Goal: Check status: Check status

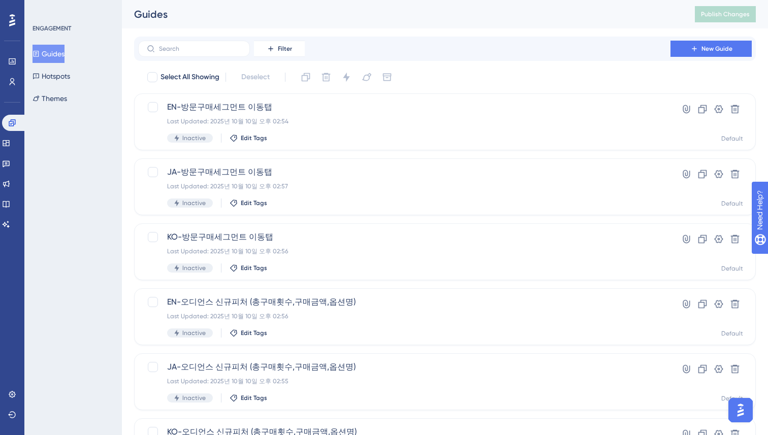
click at [51, 55] on button "Guides" at bounding box center [49, 54] width 32 height 18
click at [60, 80] on button "Hotspots" at bounding box center [52, 76] width 38 height 18
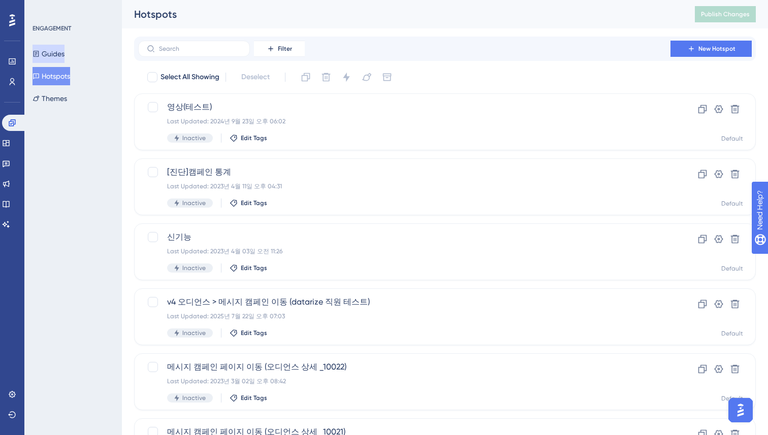
click at [60, 56] on button "Guides" at bounding box center [49, 54] width 32 height 18
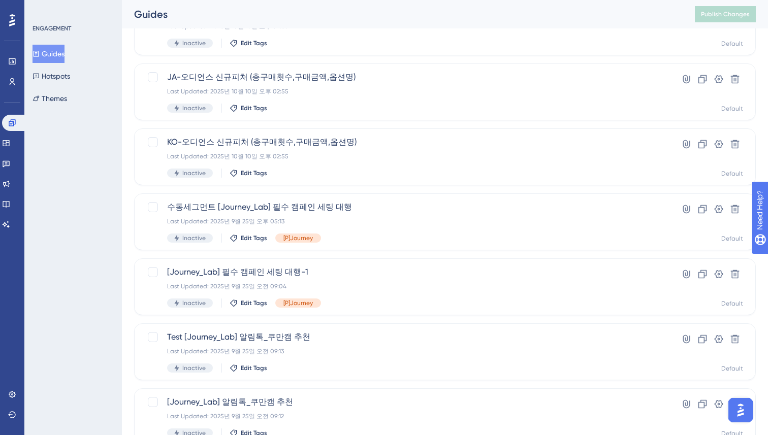
scroll to position [289, 0]
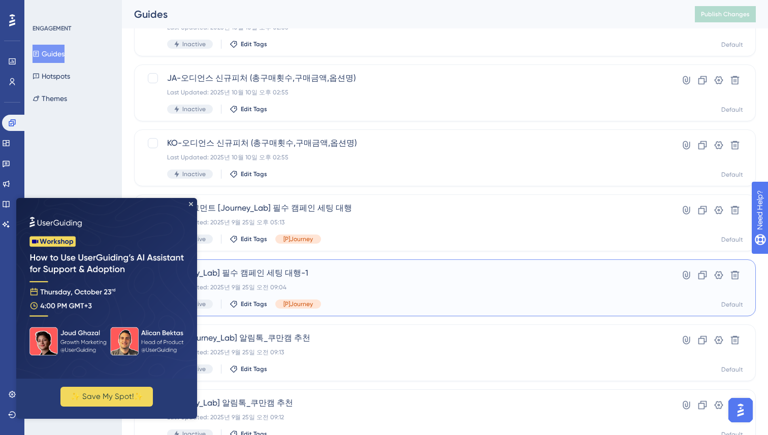
click at [340, 270] on span "[Journey_Lab] 필수 캠페인 세팅 대행-1" at bounding box center [404, 273] width 474 height 12
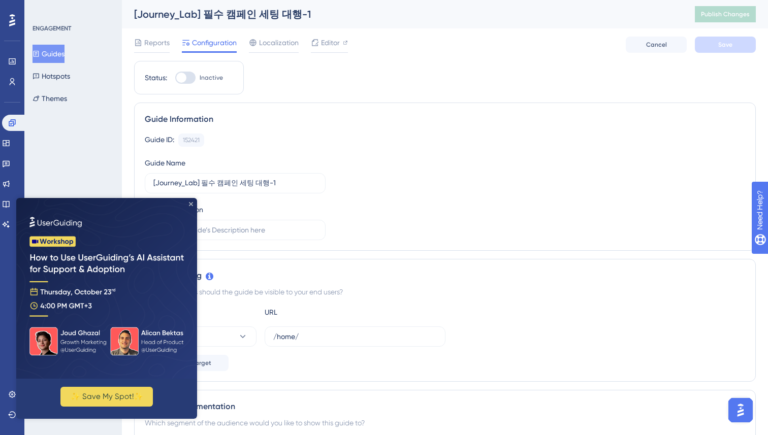
click at [191, 205] on icon "Close Preview" at bounding box center [191, 204] width 4 height 4
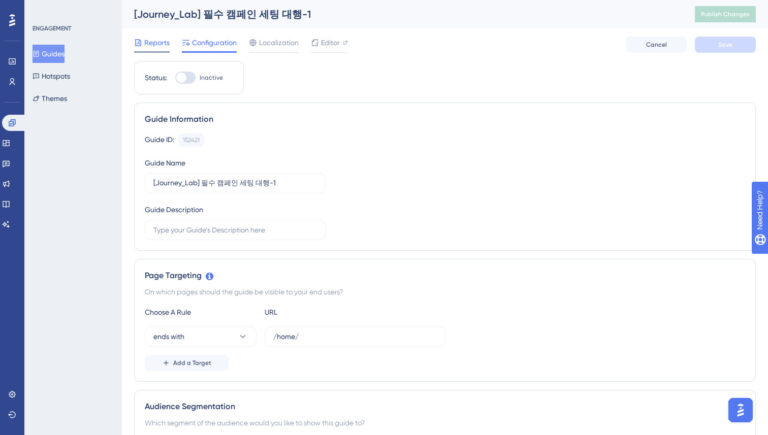
click at [169, 43] on span "Reports" at bounding box center [156, 43] width 25 height 12
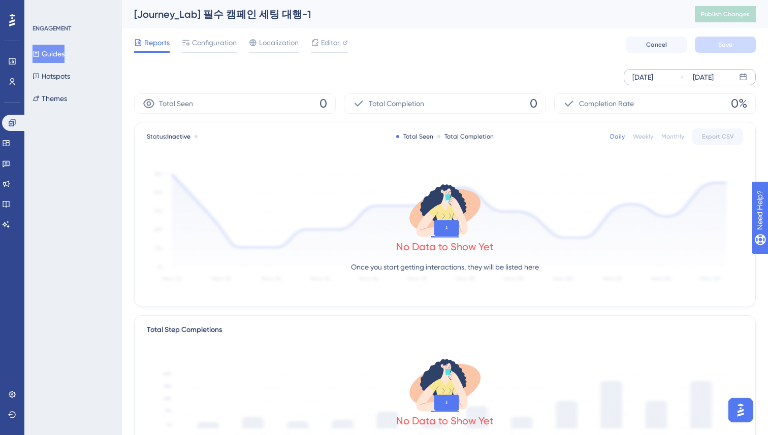
click at [696, 79] on div "[DATE]" at bounding box center [703, 77] width 21 height 12
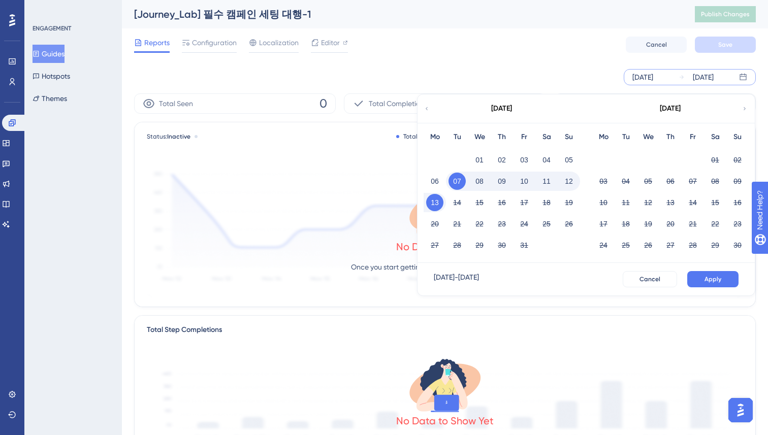
click at [425, 108] on icon at bounding box center [427, 108] width 6 height 9
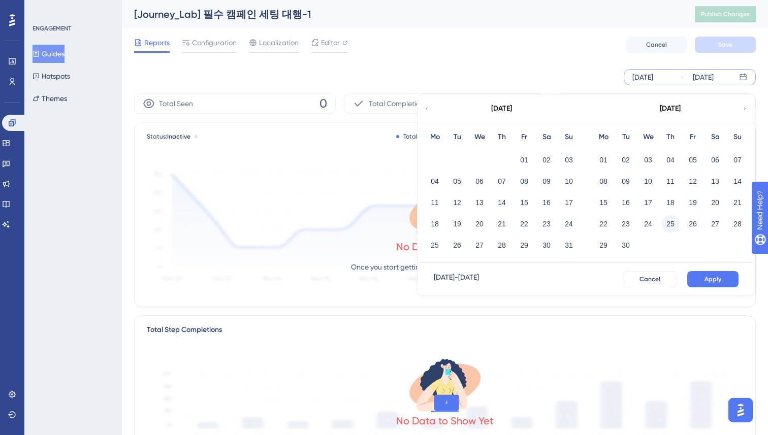
click at [666, 224] on button "25" at bounding box center [670, 223] width 17 height 17
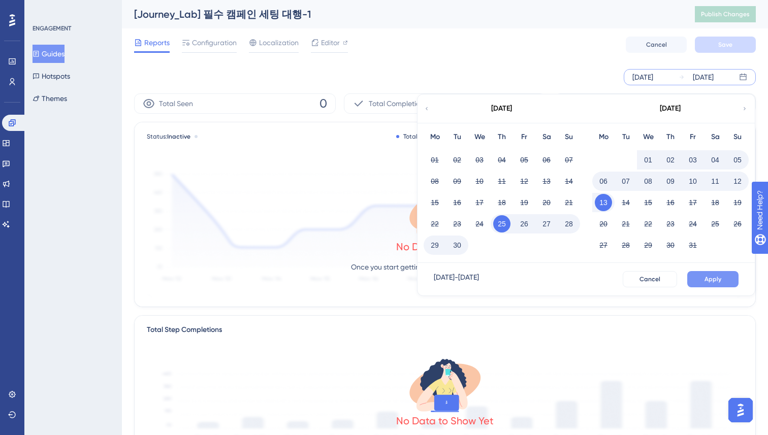
click at [705, 276] on span "Apply" at bounding box center [712, 279] width 17 height 8
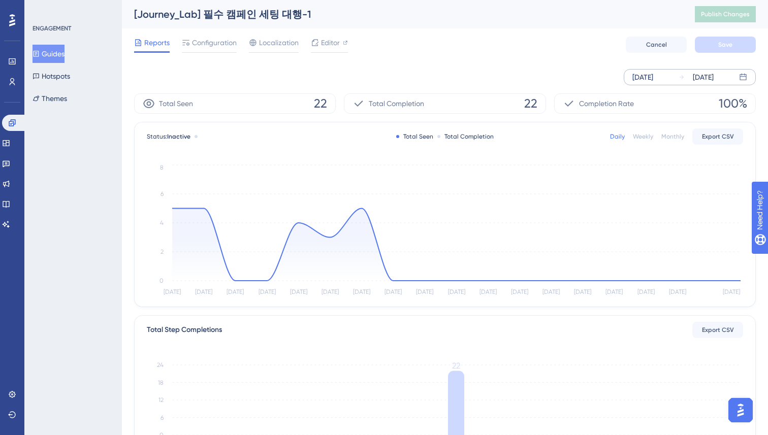
click at [530, 47] on div "Reports Configuration Localization Editor Cancel Save" at bounding box center [445, 44] width 622 height 33
click at [493, 76] on div "[DATE] [DATE]" at bounding box center [445, 77] width 622 height 16
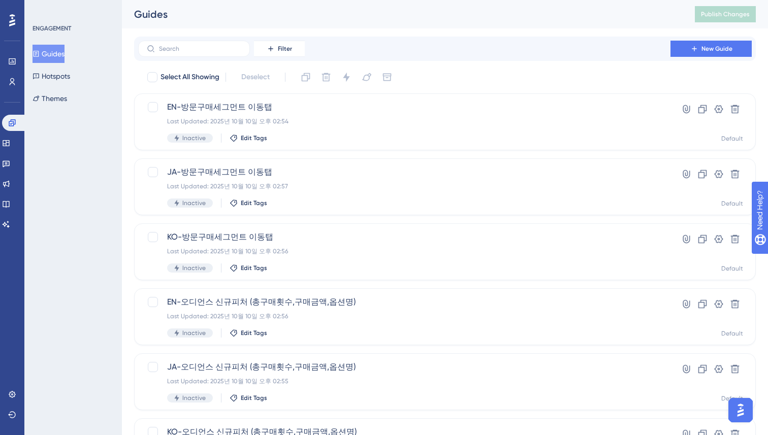
scroll to position [289, 0]
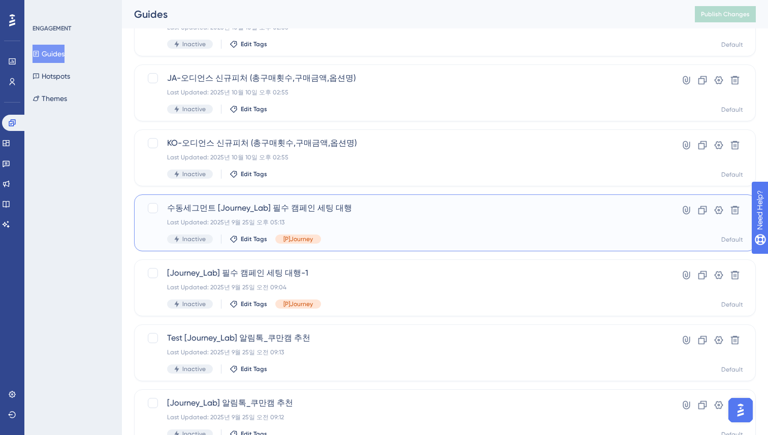
click at [393, 210] on span "수동세그먼트 [Journey_Lab] 필수 캠페인 세팅 대행" at bounding box center [404, 208] width 474 height 12
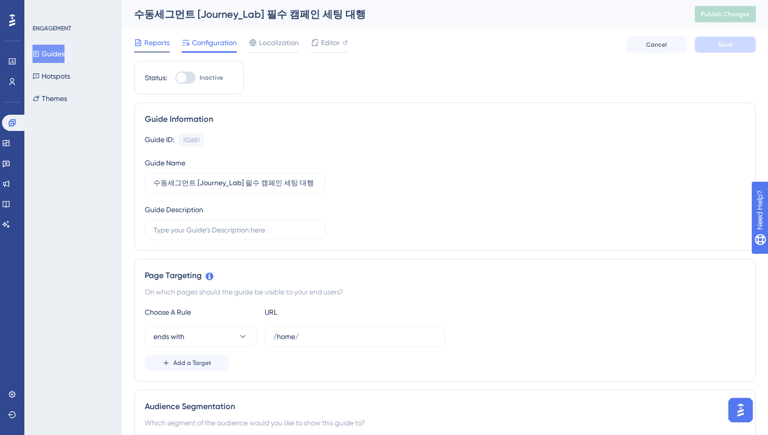
click at [149, 42] on span "Reports" at bounding box center [156, 43] width 25 height 12
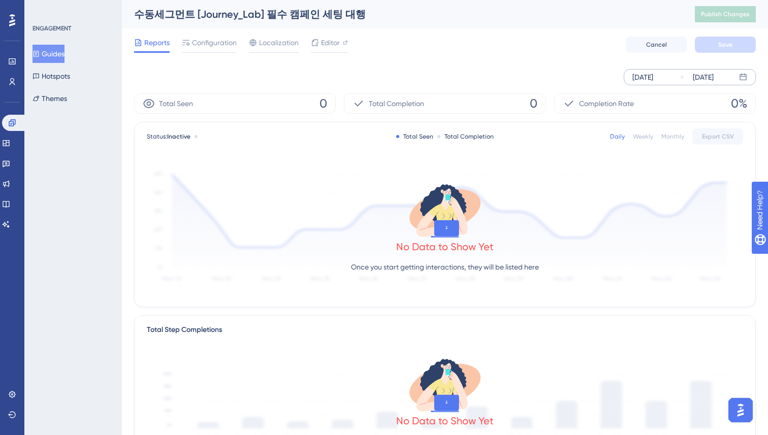
click at [683, 75] on icon at bounding box center [681, 77] width 6 height 6
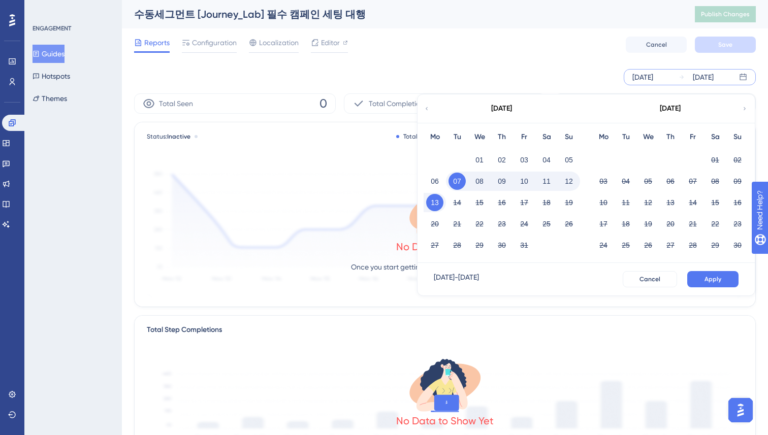
click at [424, 108] on icon at bounding box center [427, 108] width 6 height 9
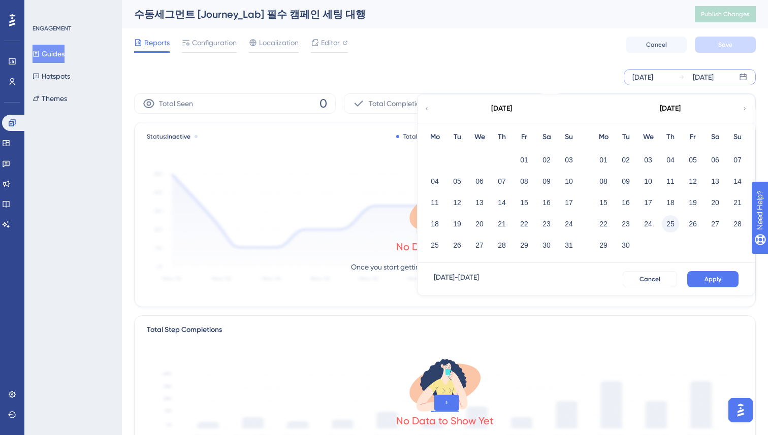
click at [667, 222] on button "25" at bounding box center [670, 223] width 17 height 17
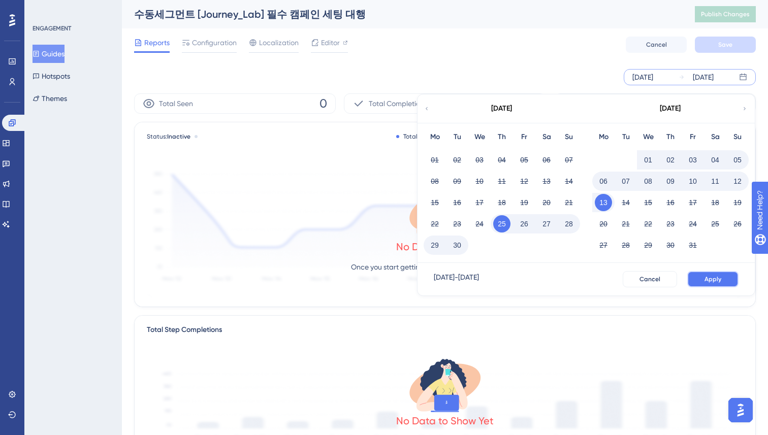
click at [710, 280] on span "Apply" at bounding box center [712, 279] width 17 height 8
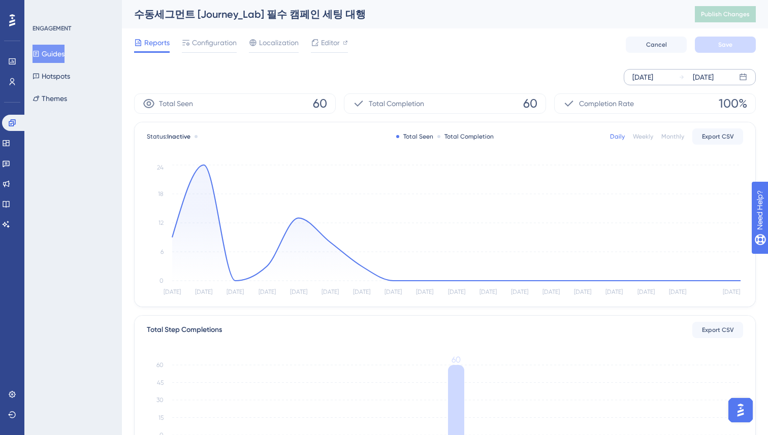
click at [569, 63] on div "[DATE] [DATE]" at bounding box center [445, 77] width 622 height 33
